Goal: Task Accomplishment & Management: Manage account settings

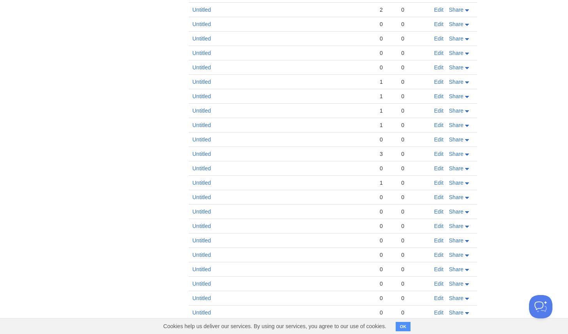
scroll to position [457, 0]
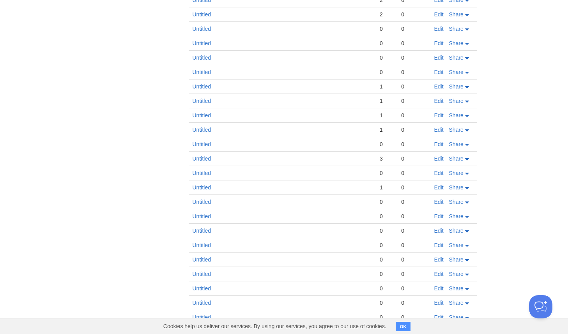
click at [402, 328] on button "OK" at bounding box center [403, 326] width 15 height 9
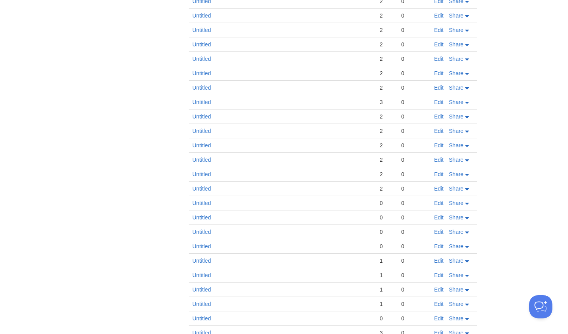
scroll to position [0, 0]
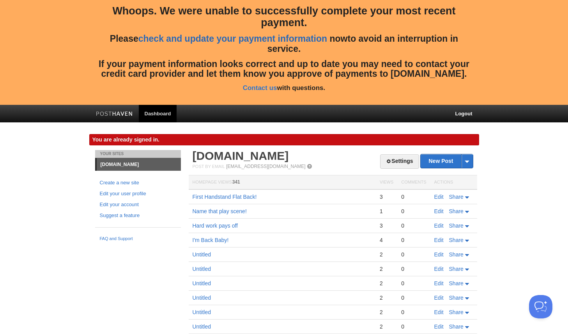
click at [280, 41] on link "check and update your payment information" at bounding box center [232, 39] width 189 height 10
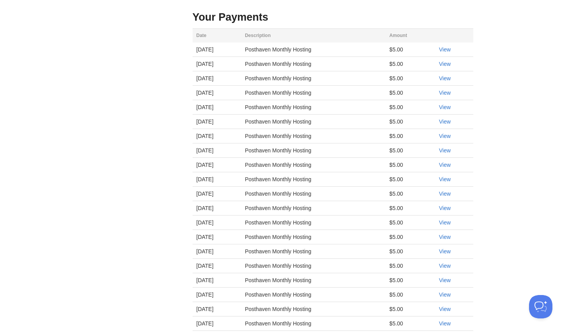
scroll to position [359, 0]
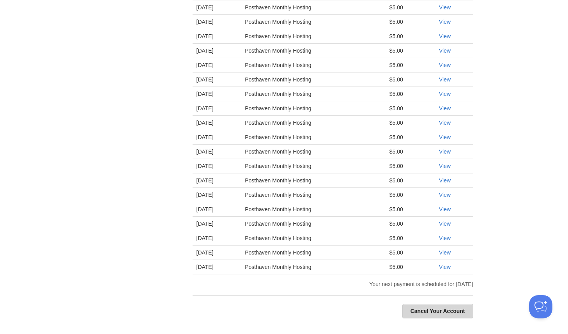
click at [423, 311] on link "Cancel Your Account" at bounding box center [437, 311] width 71 height 14
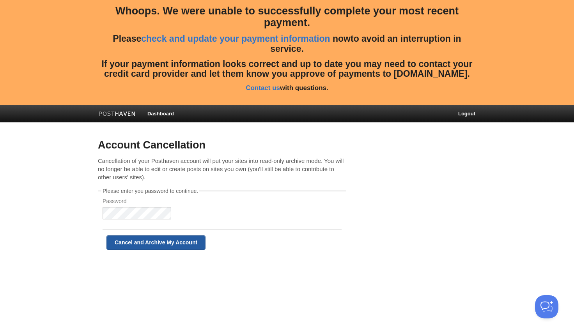
click at [128, 242] on input "Cancel and Archive My Account" at bounding box center [155, 243] width 99 height 14
